Goal: Task Accomplishment & Management: Manage account settings

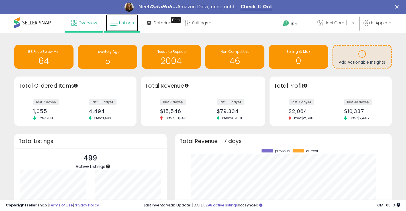
click at [126, 20] on span "Listings" at bounding box center [126, 23] width 15 height 6
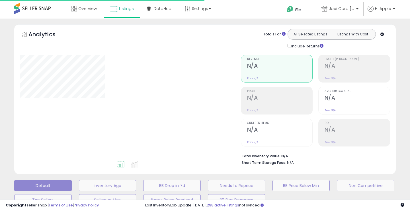
type input "**********"
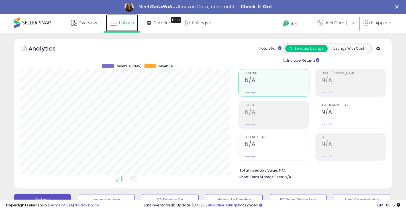
click at [126, 23] on span "Listings" at bounding box center [126, 23] width 15 height 6
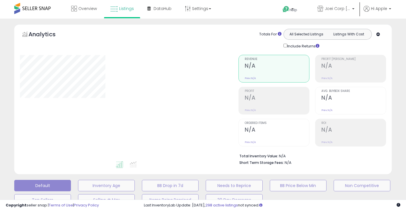
type input "**********"
